Goal: Navigation & Orientation: Find specific page/section

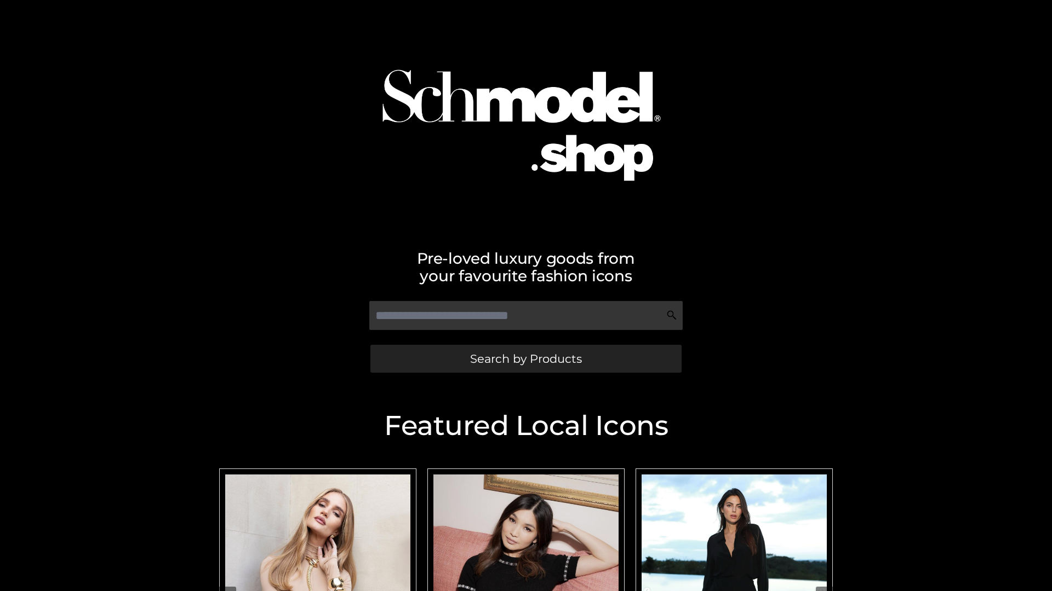
click at [525, 359] on span "Search by Products" at bounding box center [526, 359] width 112 height 12
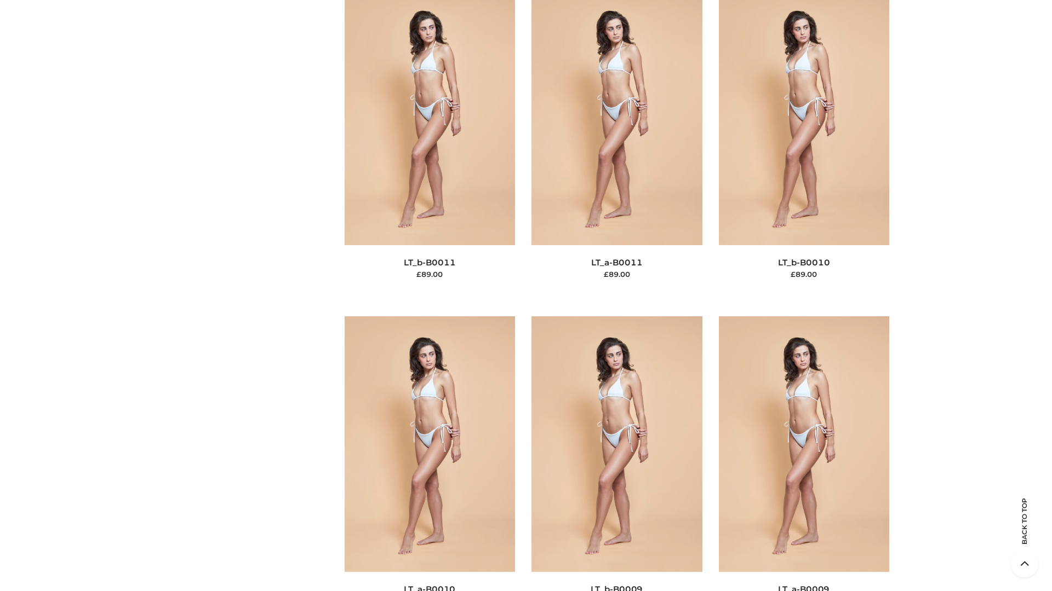
scroll to position [4919, 0]
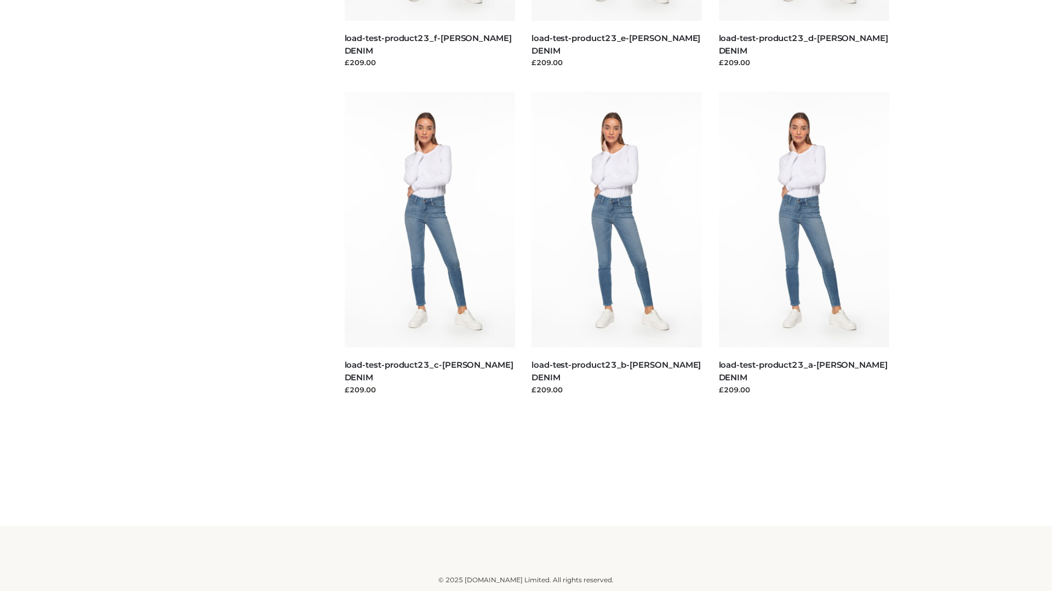
scroll to position [961, 0]
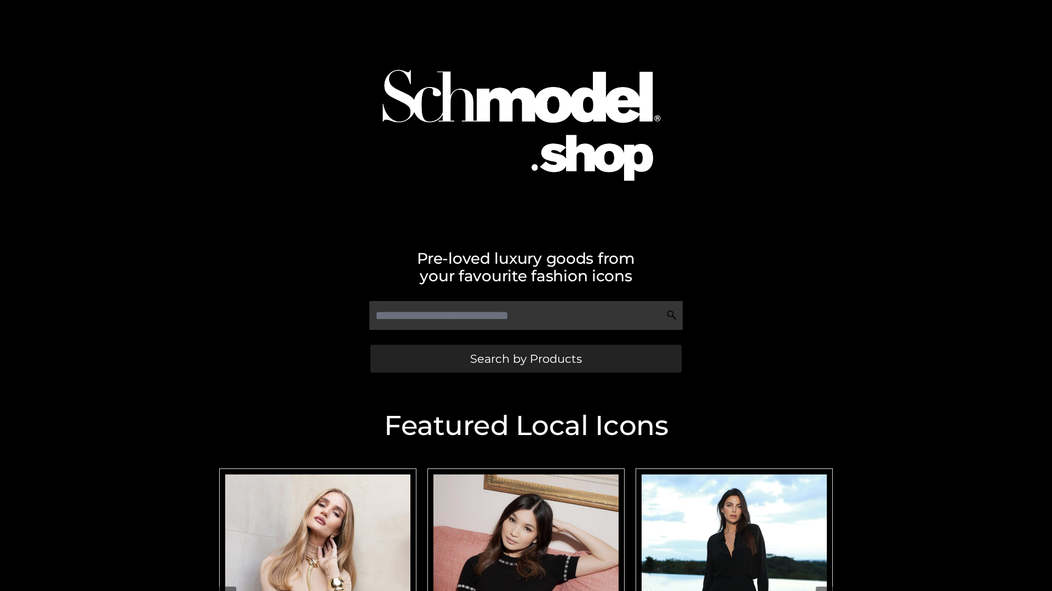
click at [525, 359] on span "Search by Products" at bounding box center [526, 359] width 112 height 12
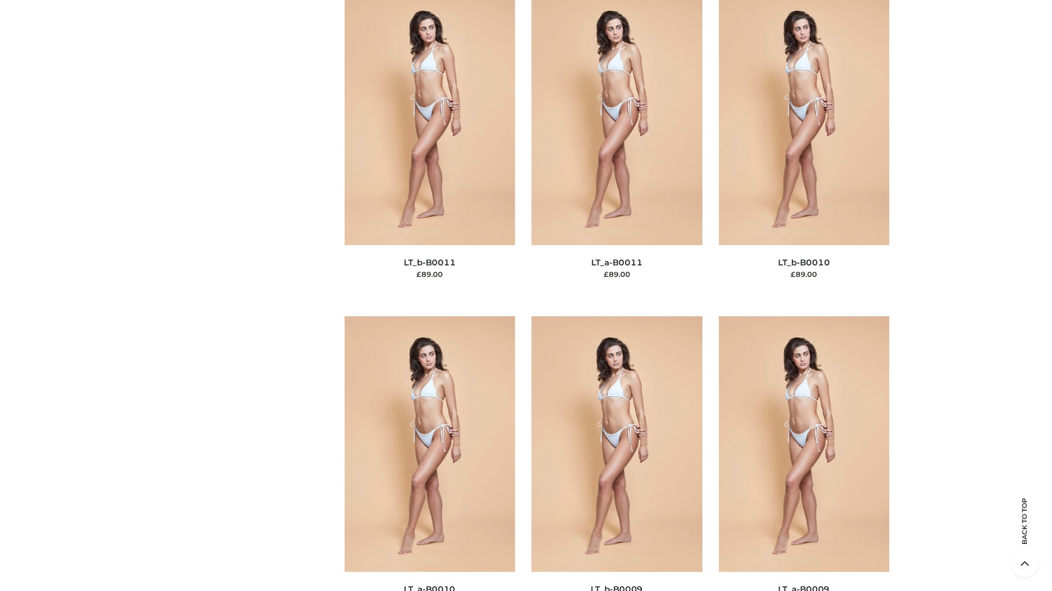
scroll to position [4919, 0]
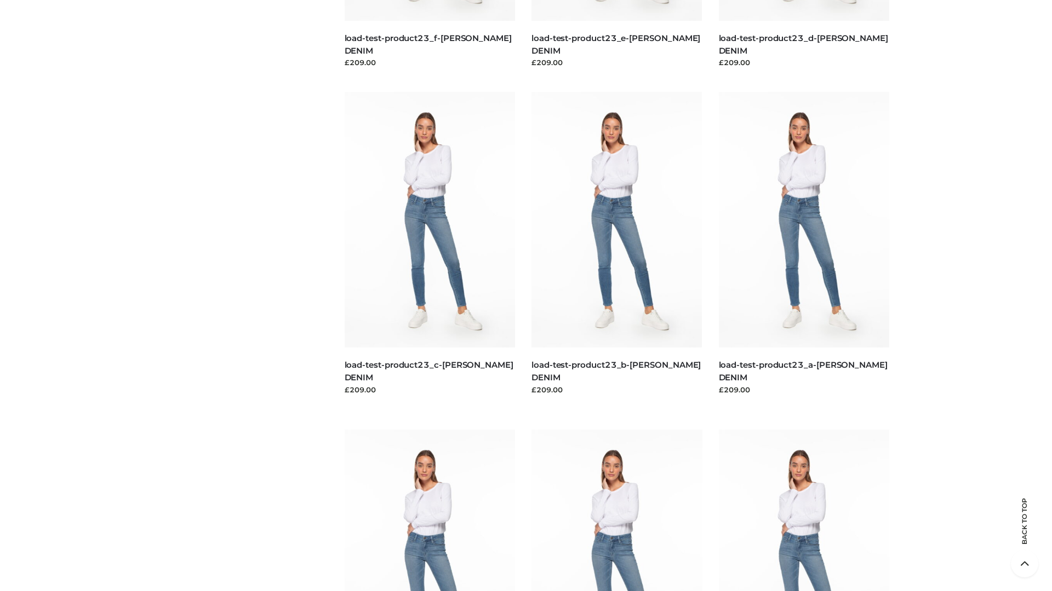
scroll to position [961, 0]
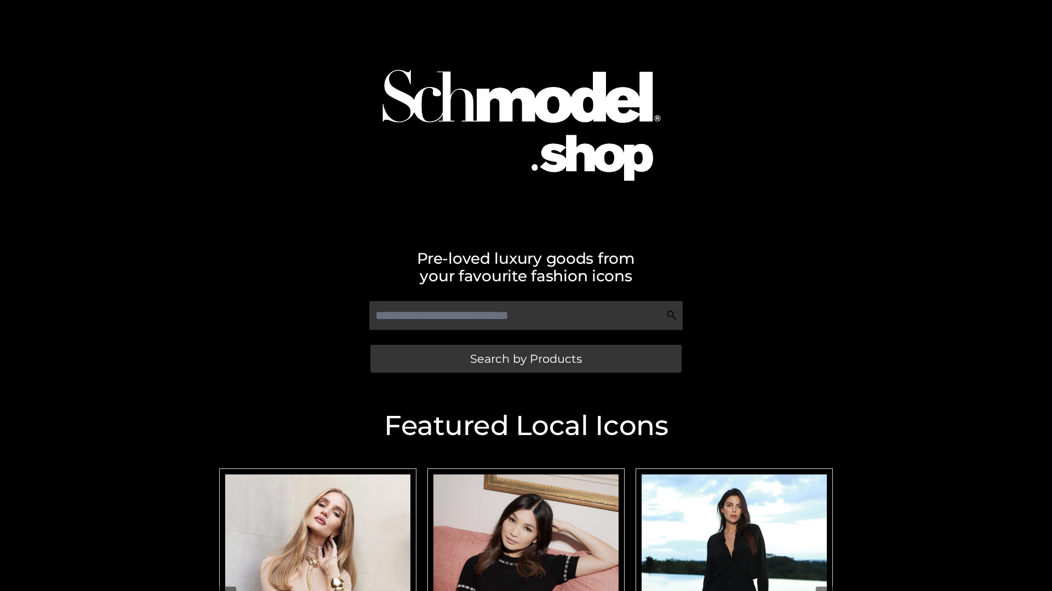
click at [525, 359] on span "Search by Products" at bounding box center [526, 359] width 112 height 12
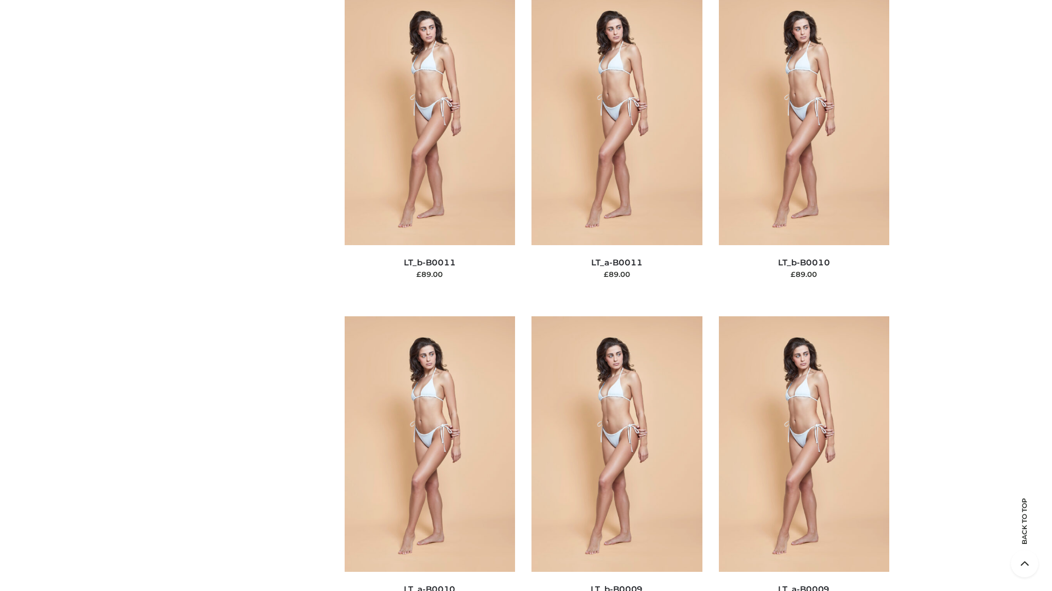
scroll to position [4919, 0]
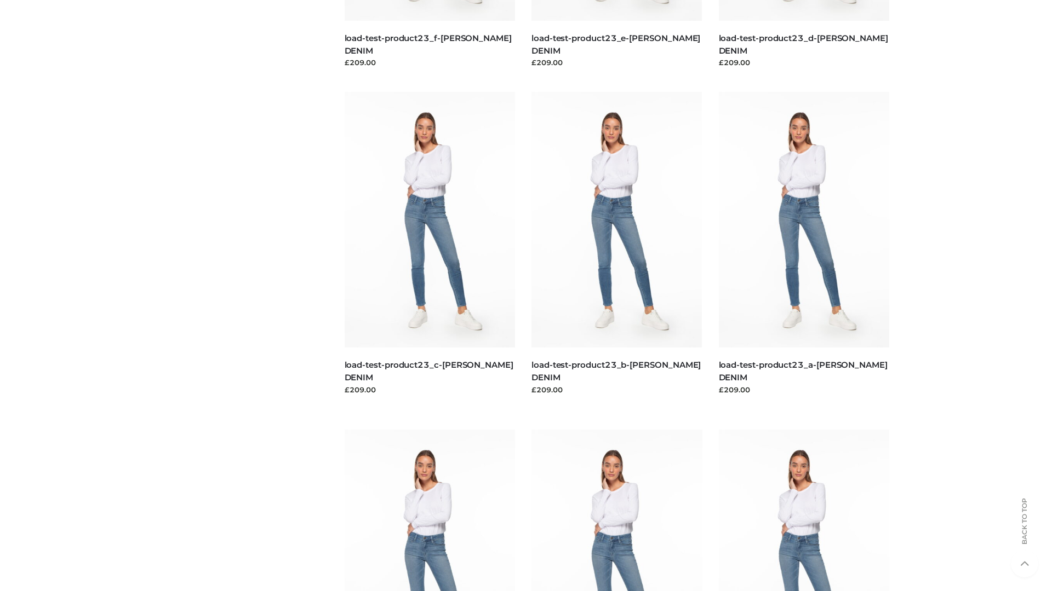
scroll to position [961, 0]
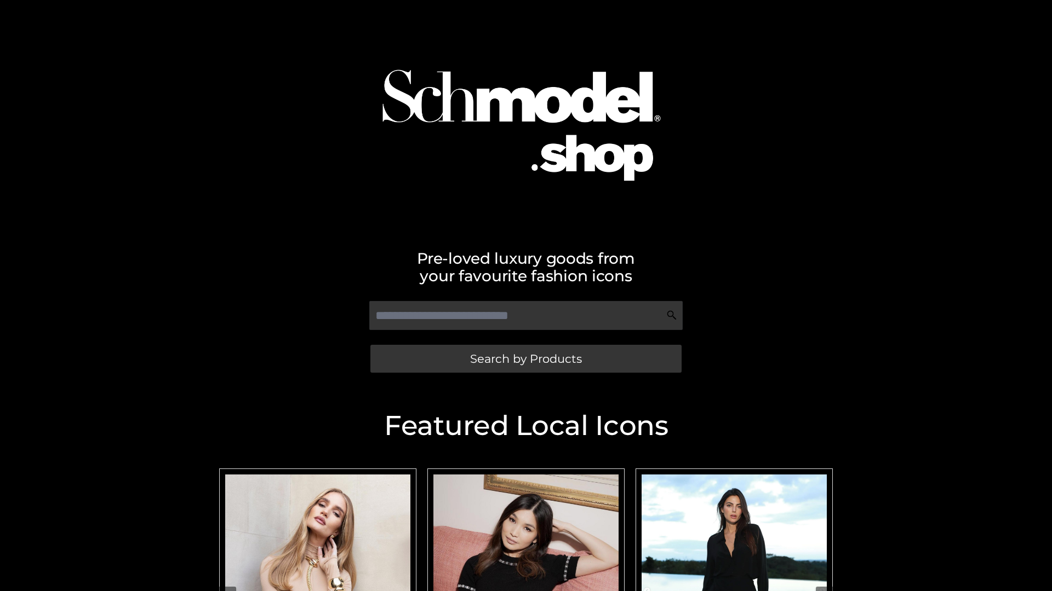
click at [525, 359] on span "Search by Products" at bounding box center [526, 359] width 112 height 12
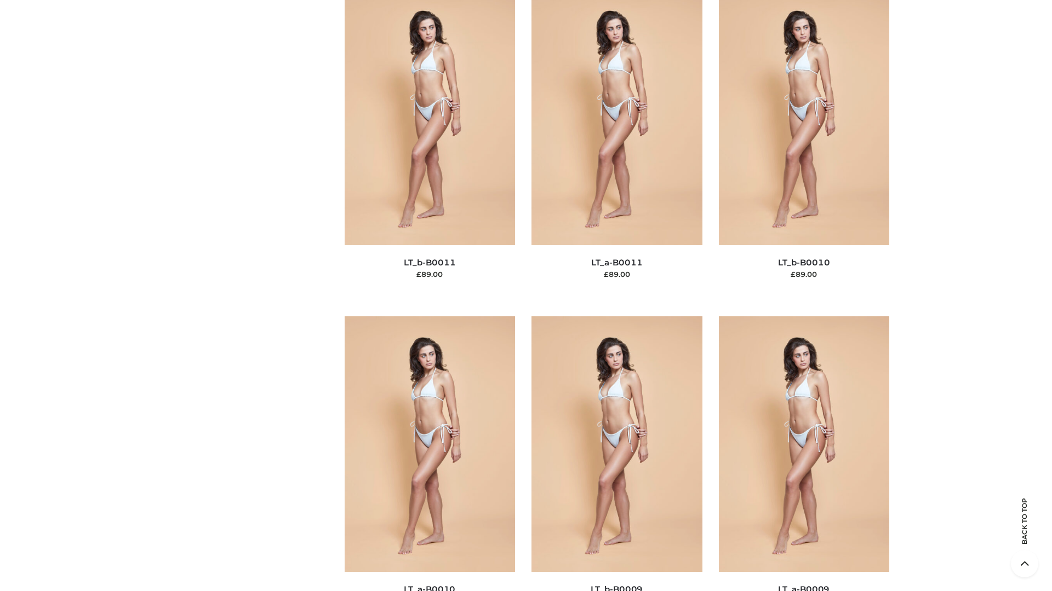
scroll to position [4919, 0]
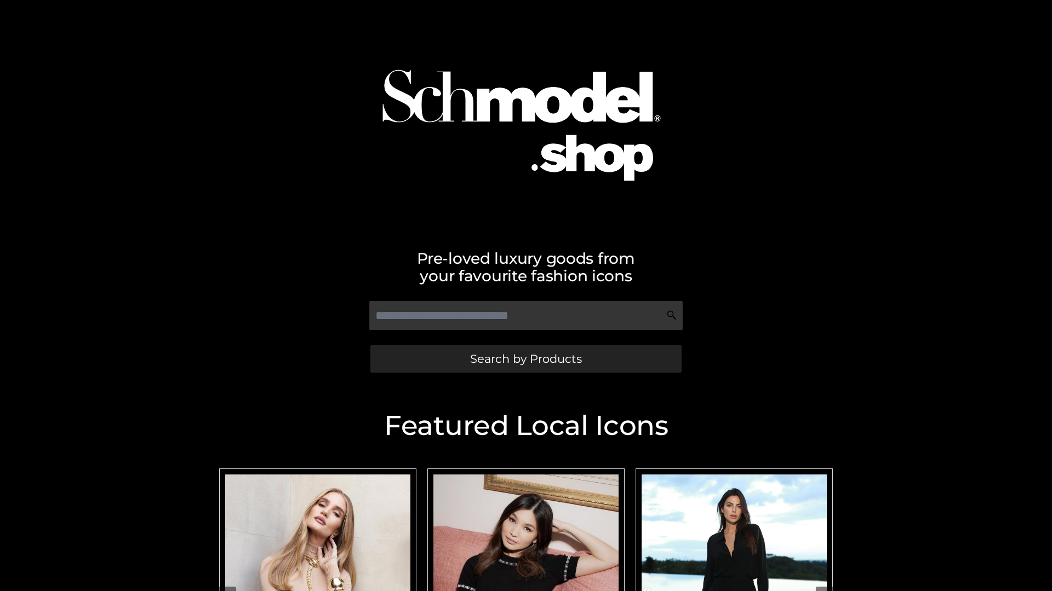
click at [525, 359] on span "Search by Products" at bounding box center [526, 359] width 112 height 12
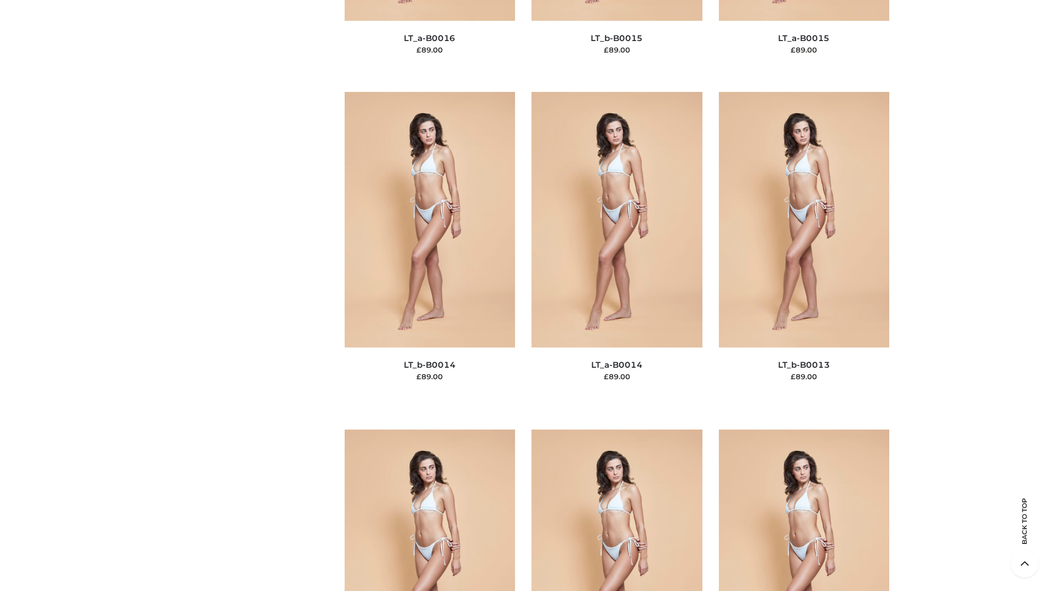
scroll to position [3895, 0]
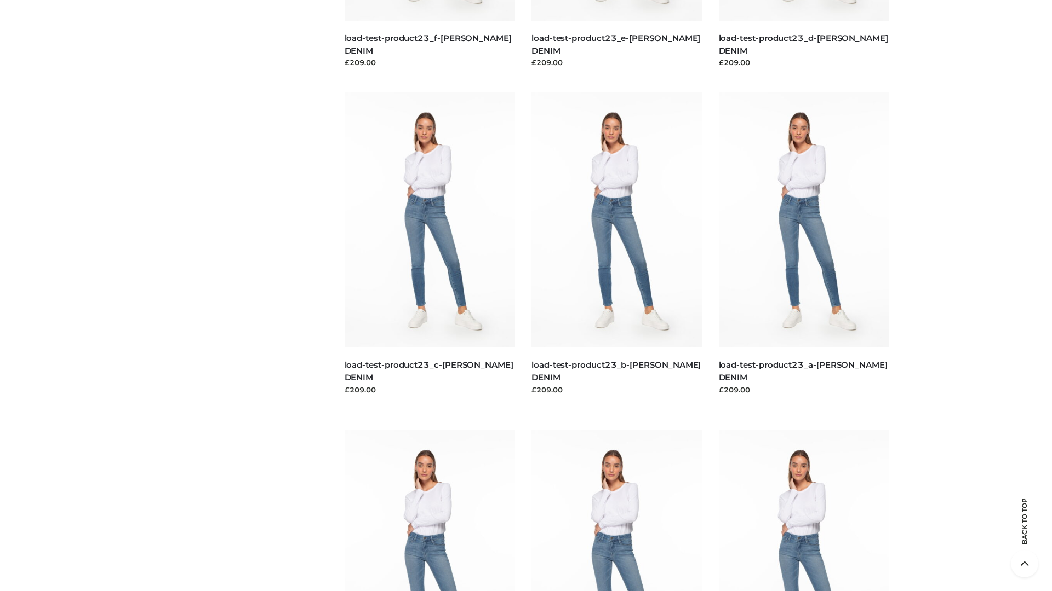
scroll to position [961, 0]
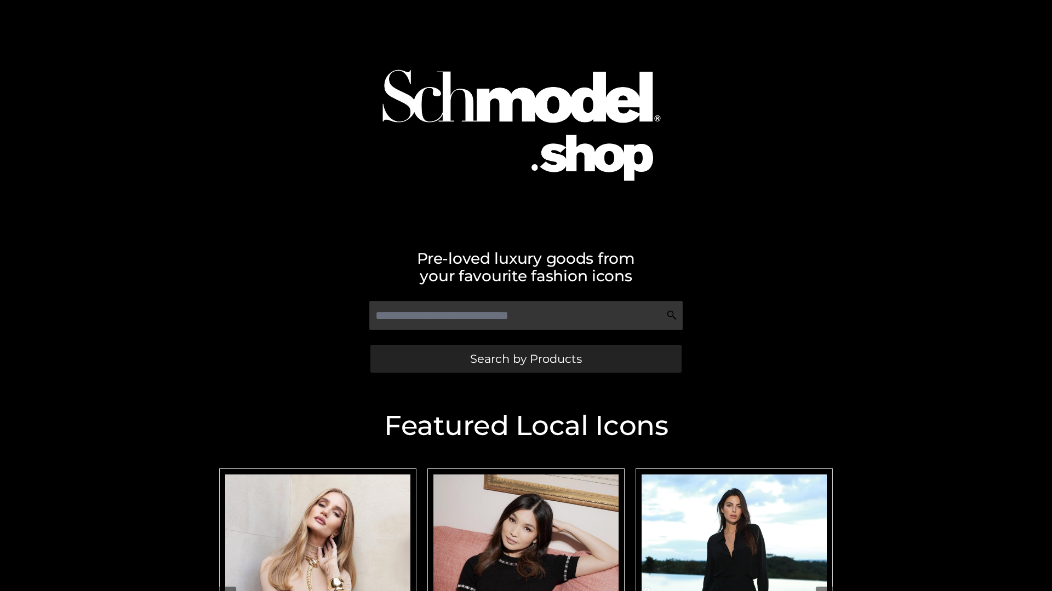
click at [525, 359] on span "Search by Products" at bounding box center [526, 359] width 112 height 12
